Goal: Transaction & Acquisition: Purchase product/service

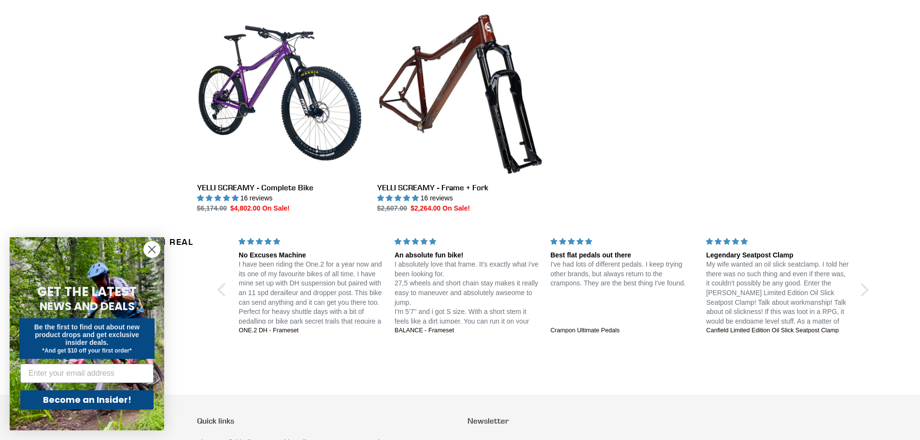
scroll to position [1593, 0]
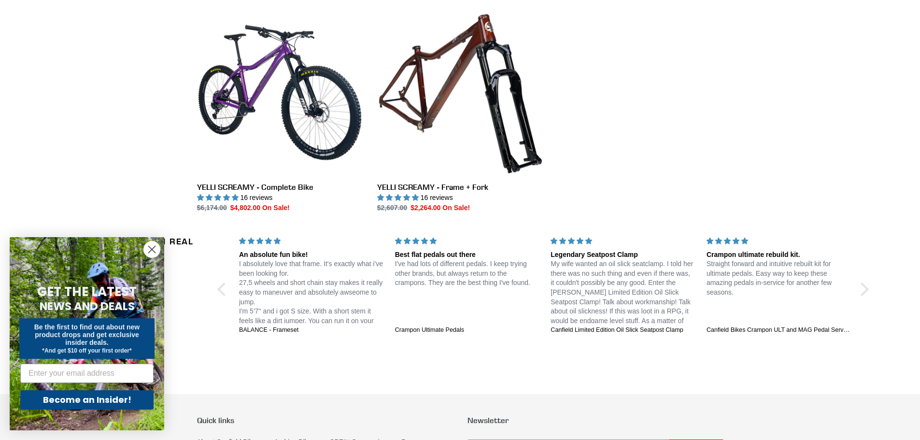
click at [151, 251] on icon "Close dialog" at bounding box center [152, 249] width 7 height 7
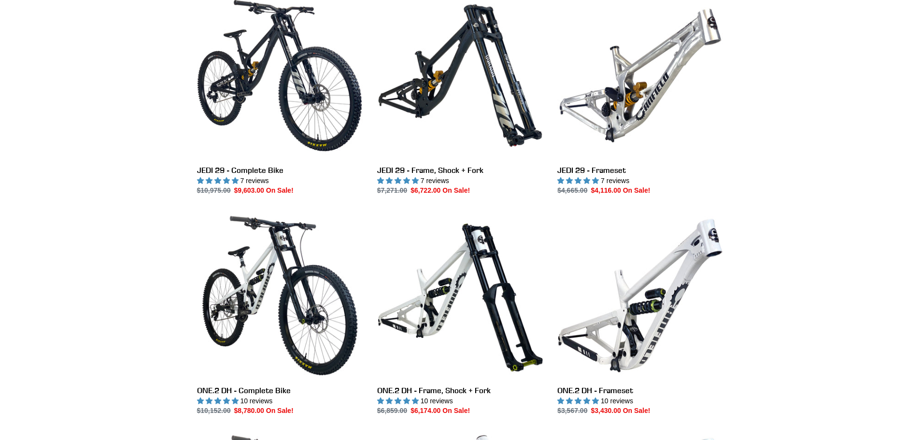
scroll to position [0, 0]
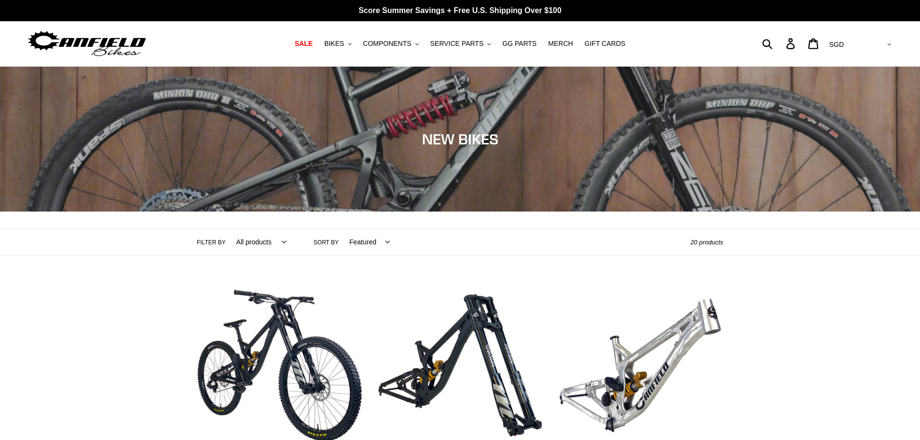
click at [85, 43] on img at bounding box center [87, 43] width 121 height 30
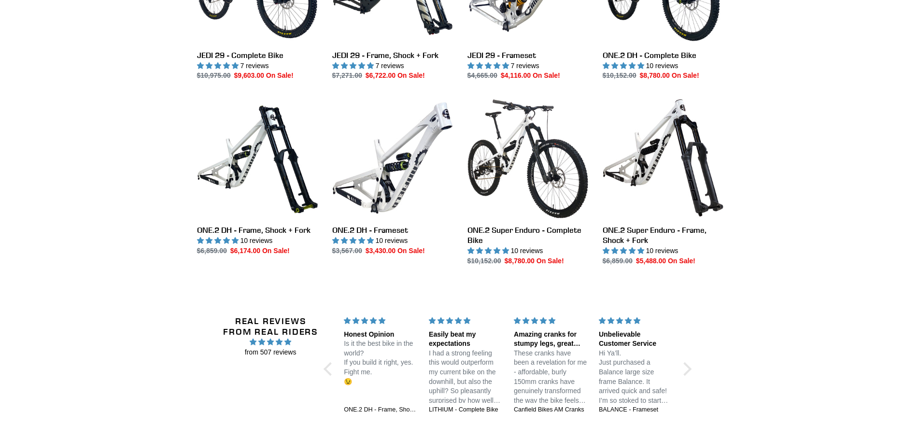
scroll to position [773, 0]
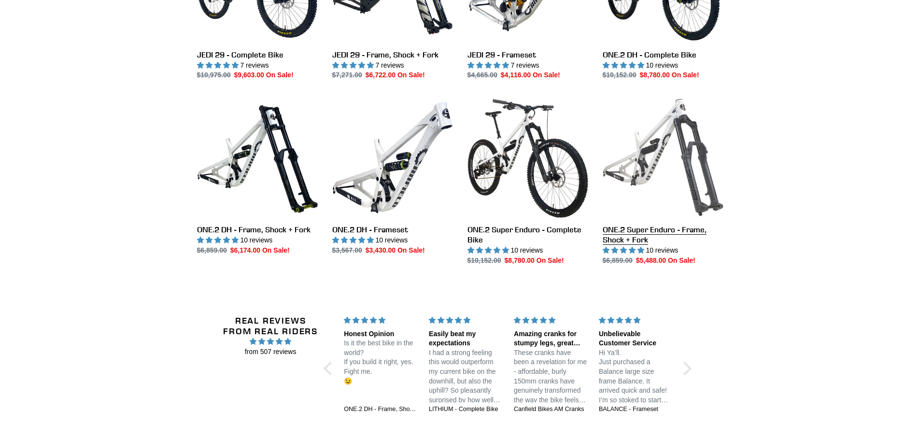
click at [657, 149] on link "ONE.2 Super Enduro - Frame, Shock + Fork" at bounding box center [663, 181] width 121 height 169
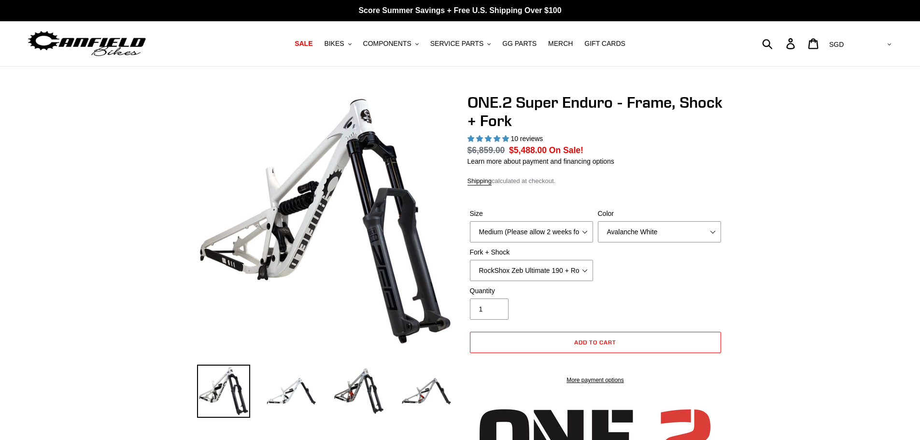
select select "highest-rating"
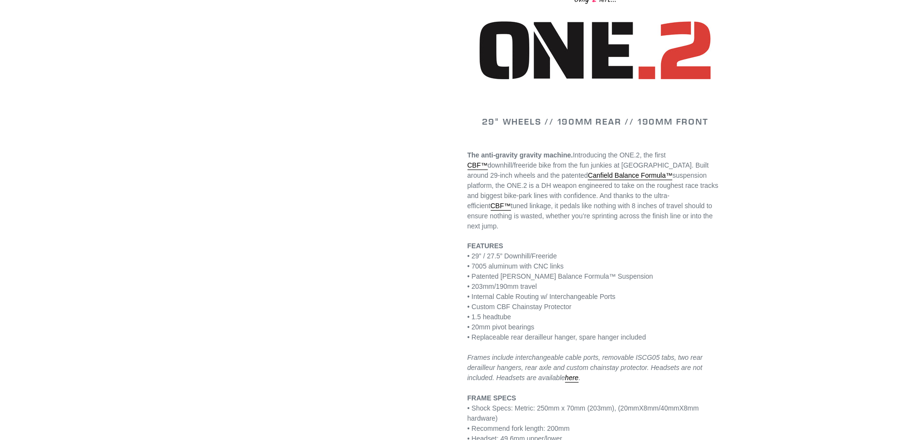
scroll to position [435, 0]
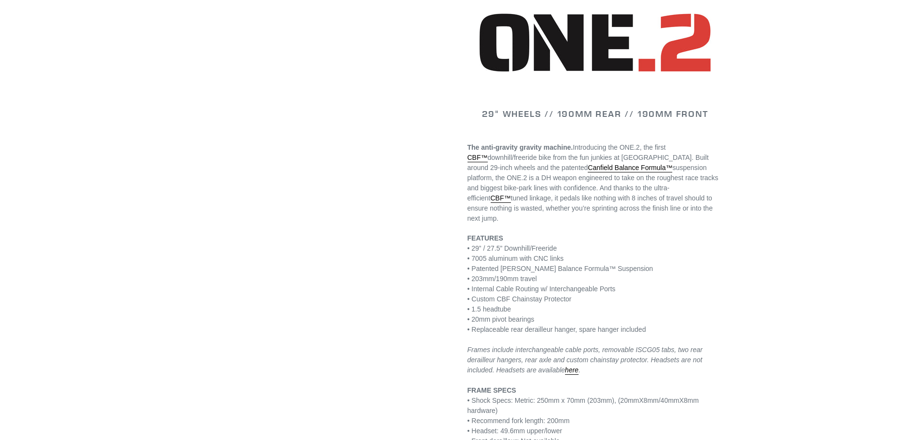
drag, startPoint x: 453, startPoint y: 243, endPoint x: 388, endPoint y: 241, distance: 65.7
click at [388, 241] on div "Previous slide Next slide" at bounding box center [453, 359] width 541 height 1400
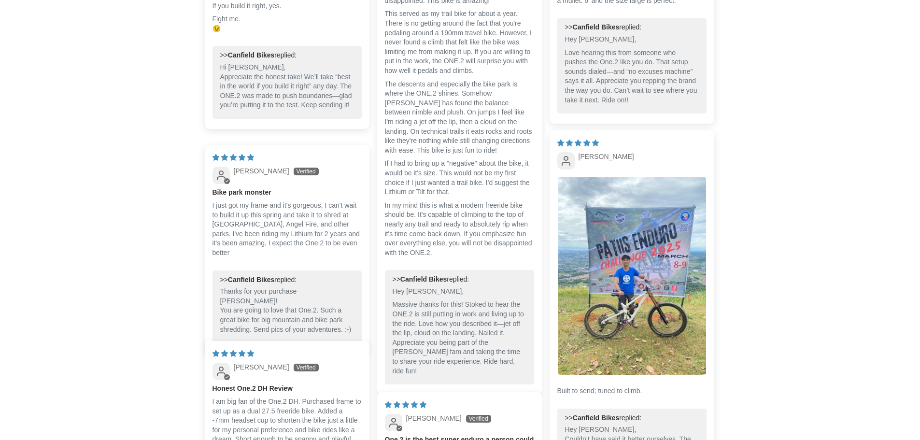
scroll to position [2028, 0]
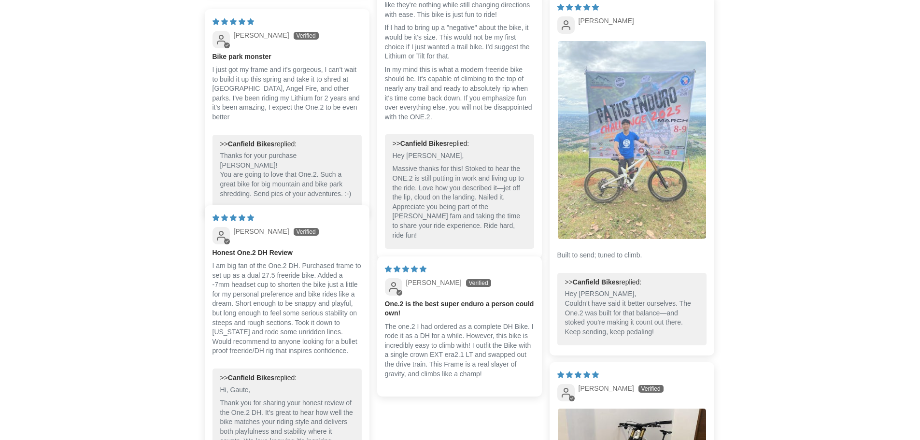
click at [663, 215] on img "Link to user picture 1" at bounding box center [632, 140] width 148 height 198
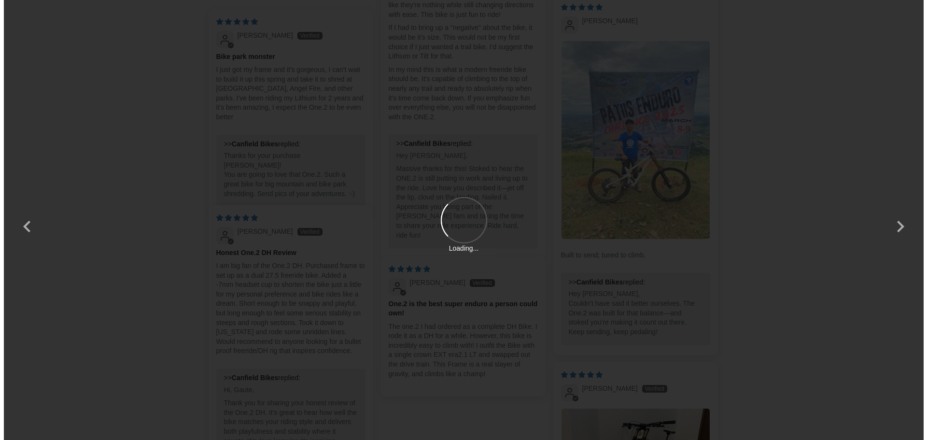
scroll to position [0, 0]
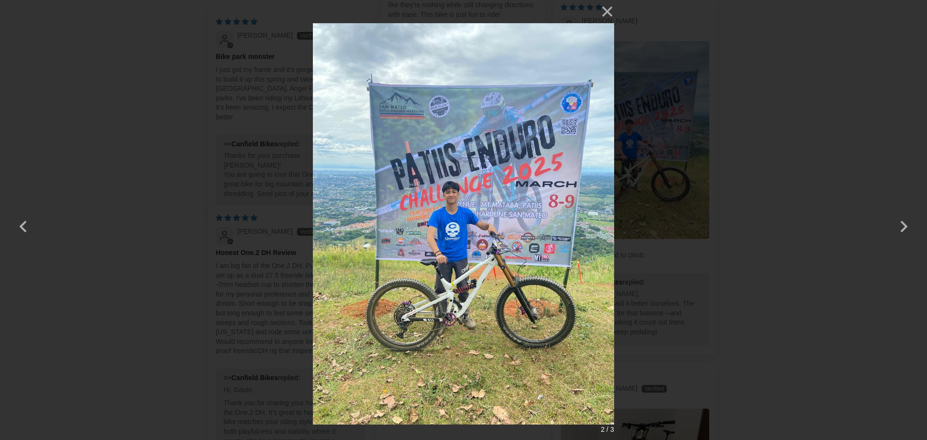
click at [767, 175] on div "× 2 / 3 Loading..." at bounding box center [463, 220] width 927 height 440
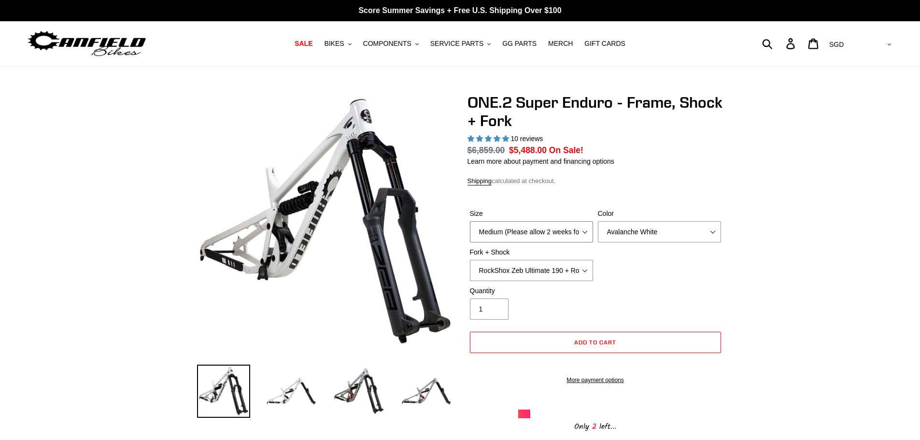
click at [552, 234] on select "Medium (Please allow 2 weeks for delivery) Large (Sold Out)" at bounding box center [531, 231] width 123 height 21
click at [701, 274] on div "Size Medium (Please allow 2 weeks for delivery) Large (Sold Out) Color Avalanch…" at bounding box center [595, 247] width 256 height 77
click at [665, 230] on select "Avalanche White Bentonite Grey" at bounding box center [659, 231] width 123 height 21
select select "Bentonite Grey"
click at [598, 221] on select "Avalanche White Bentonite Grey" at bounding box center [659, 231] width 123 height 21
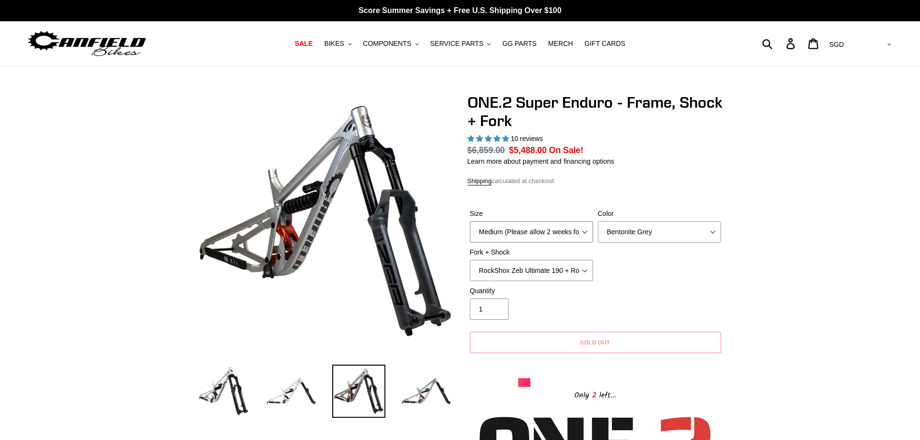
click at [549, 230] on select "Medium (Please allow 2 weeks for delivery) Large (Sold Out)" at bounding box center [531, 231] width 123 height 21
click at [573, 263] on select "RockShox Zeb Ultimate 190 + RockShox Vivid UltDH Coil 250x70" at bounding box center [531, 270] width 123 height 21
click at [562, 270] on select "RockShox Zeb Ultimate 190 + RockShox Vivid UltDH Coil 250x70" at bounding box center [531, 270] width 123 height 21
click at [395, 40] on span "COMPONENTS" at bounding box center [387, 44] width 48 height 8
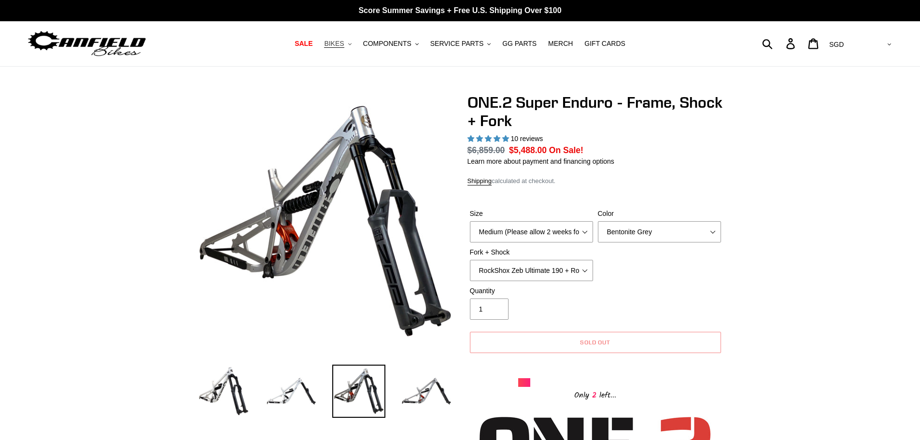
click at [356, 41] on button "BIKES .cls-1{fill:#231f20}" at bounding box center [337, 43] width 37 height 13
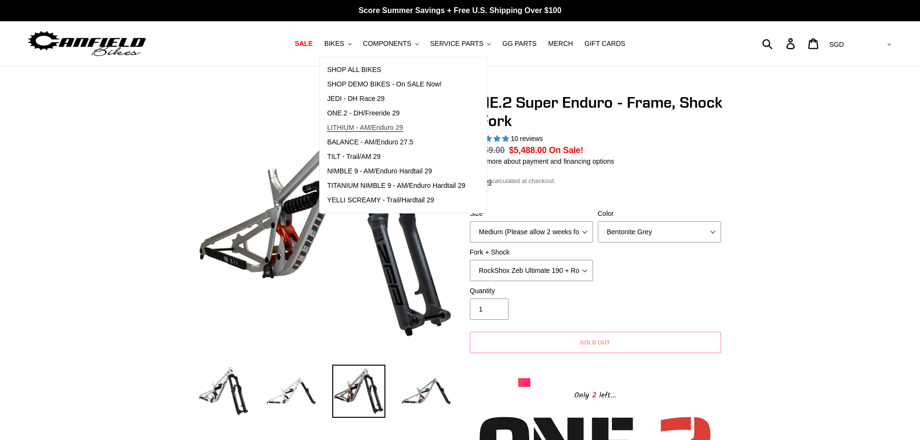
click at [358, 127] on span "LITHIUM - AM/Enduro 29" at bounding box center [365, 128] width 76 height 8
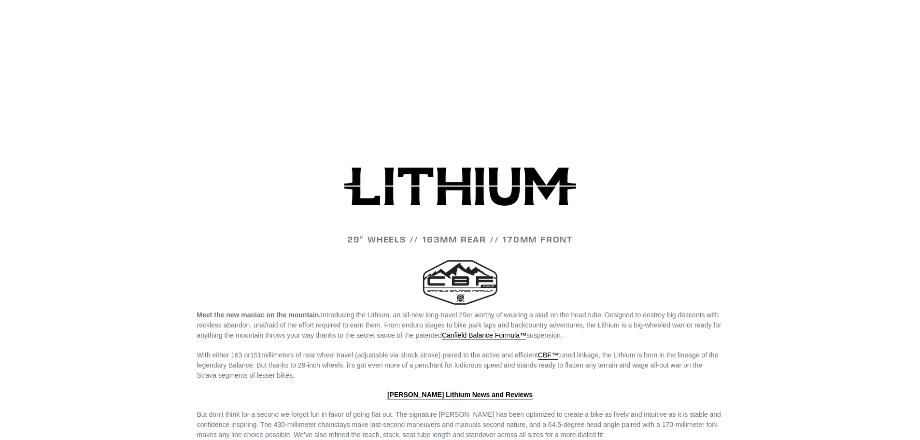
scroll to position [784, 0]
